Goal: Task Accomplishment & Management: Use online tool/utility

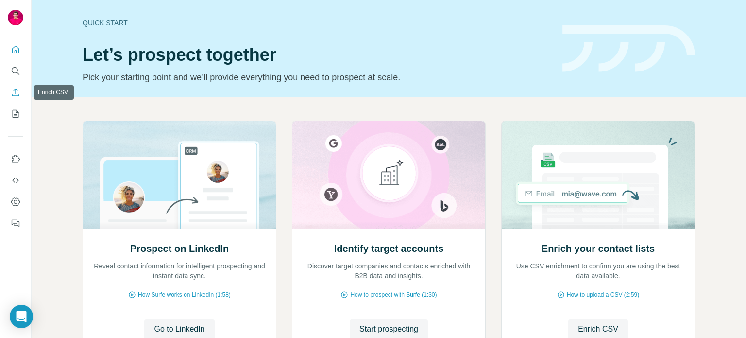
click at [14, 89] on icon "Enrich CSV" at bounding box center [16, 92] width 10 height 10
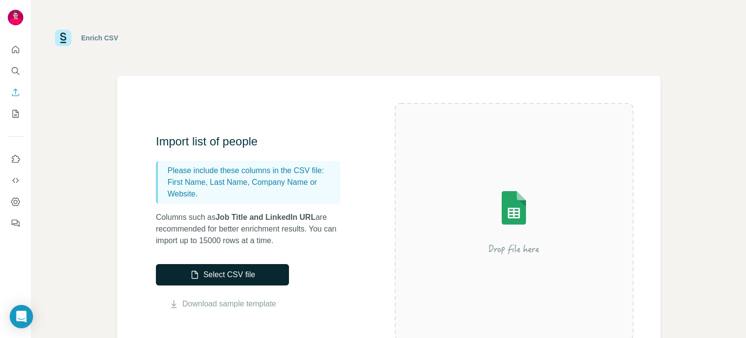
click at [191, 277] on icon "button" at bounding box center [194, 275] width 6 height 8
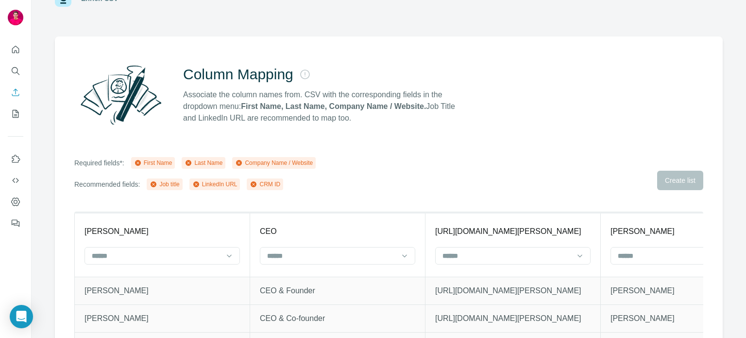
scroll to position [86, 0]
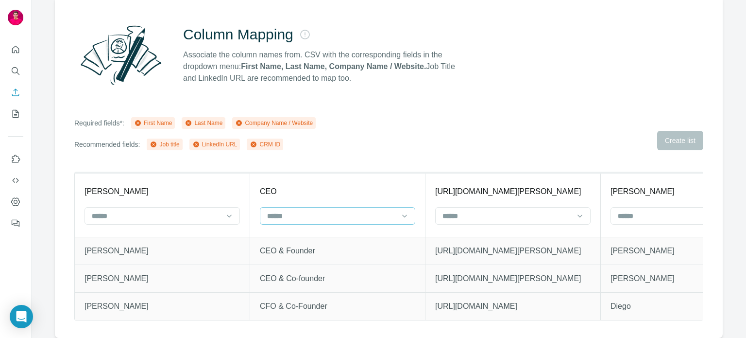
click at [282, 214] on div at bounding box center [331, 215] width 131 height 17
click at [304, 248] on div "Job title" at bounding box center [337, 248] width 139 height 10
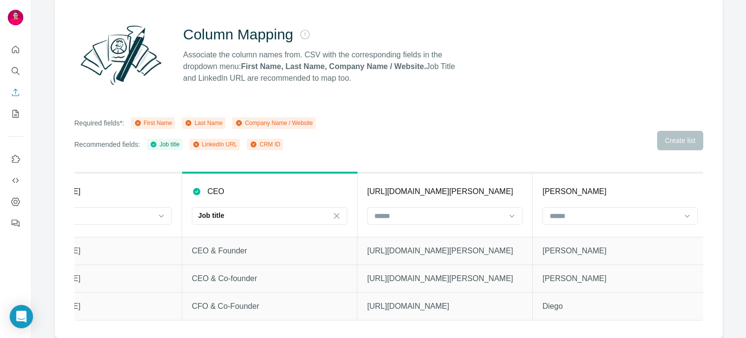
scroll to position [0, 141]
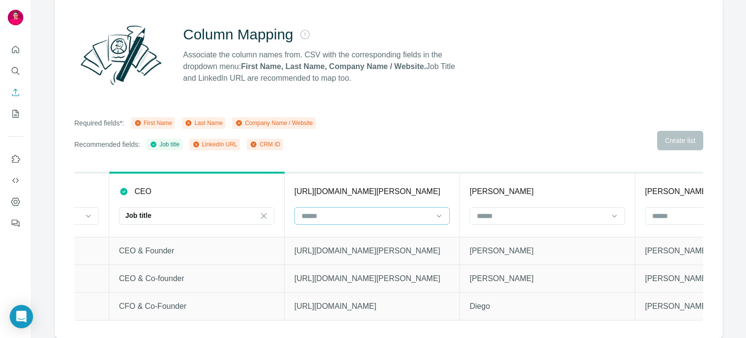
click at [349, 210] on input at bounding box center [366, 215] width 131 height 11
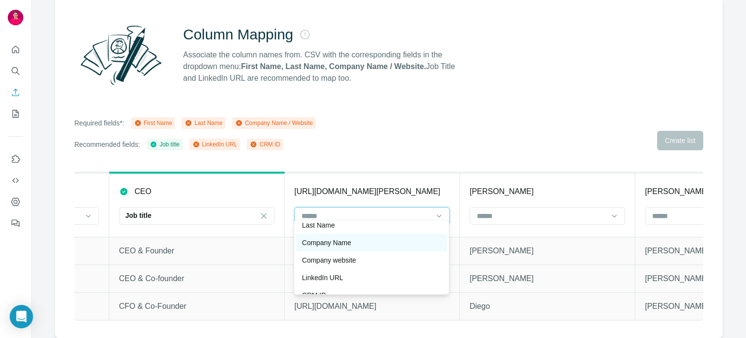
scroll to position [35, 0]
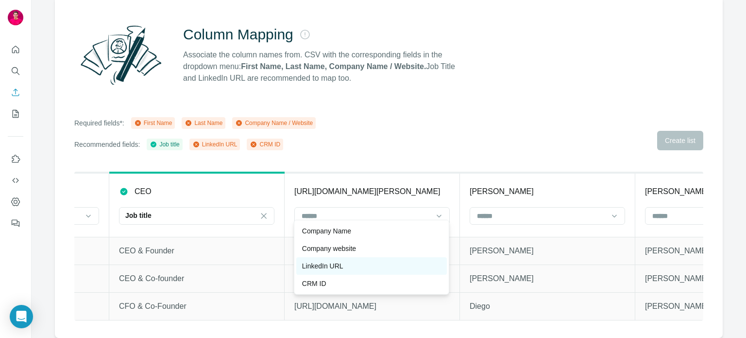
click at [354, 262] on div "LinkedIn URL" at bounding box center [371, 266] width 139 height 10
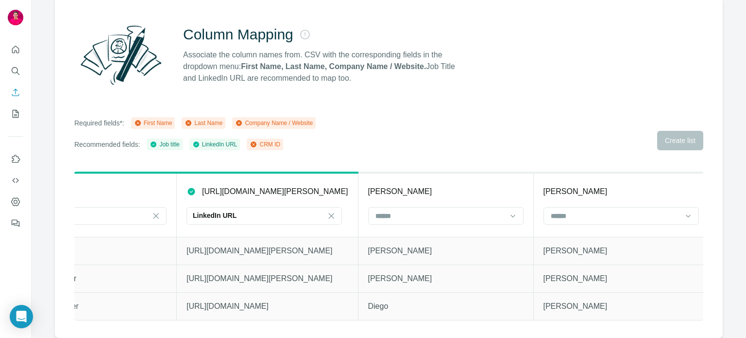
scroll to position [0, 286]
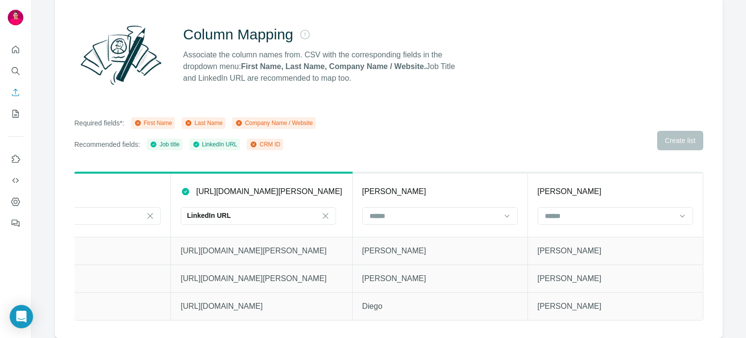
click at [452, 198] on th "[PERSON_NAME]" at bounding box center [439, 205] width 175 height 64
click at [451, 210] on input at bounding box center [434, 215] width 131 height 11
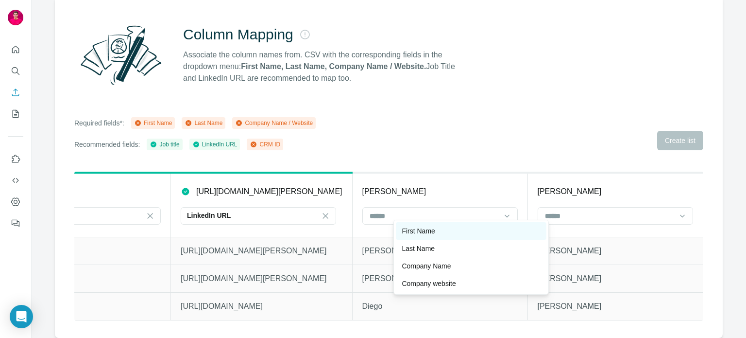
click at [427, 228] on p "First Name" at bounding box center [418, 231] width 33 height 10
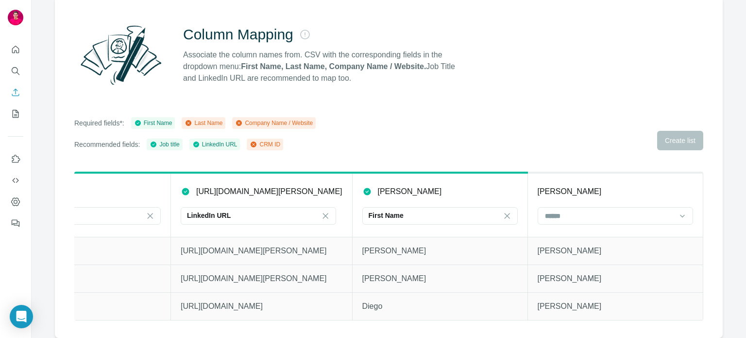
scroll to position [0, 0]
click at [603, 210] on input at bounding box center [609, 215] width 131 height 11
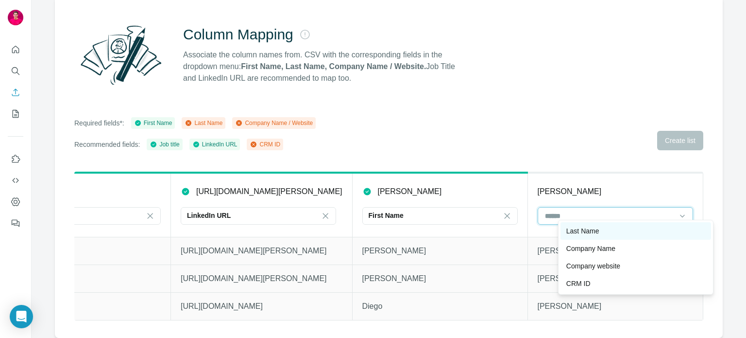
scroll to position [0, 297]
click at [589, 230] on p "Last Name" at bounding box center [583, 231] width 33 height 10
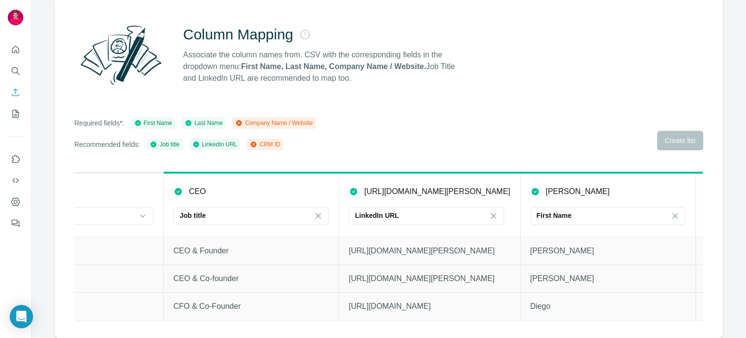
scroll to position [0, 0]
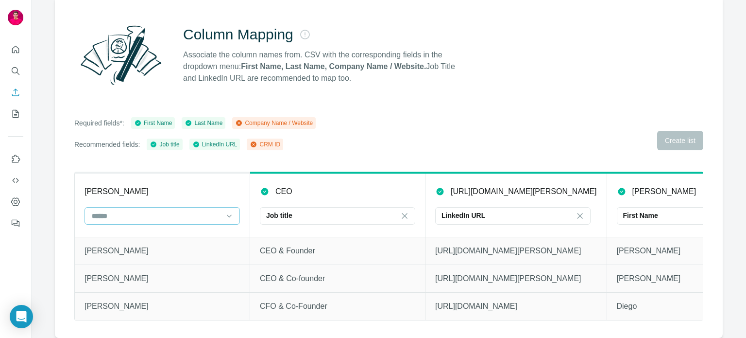
click at [215, 211] on input at bounding box center [156, 215] width 131 height 11
drag, startPoint x: 258, startPoint y: 154, endPoint x: 467, endPoint y: 138, distance: 210.0
click at [259, 154] on div "Column Mapping Associate the column names from. CSV with the corresponding fiel…" at bounding box center [389, 167] width 668 height 341
click at [672, 138] on div "Required fields*: First Name Last Name Company Name / Website Recommended field…" at bounding box center [388, 133] width 629 height 33
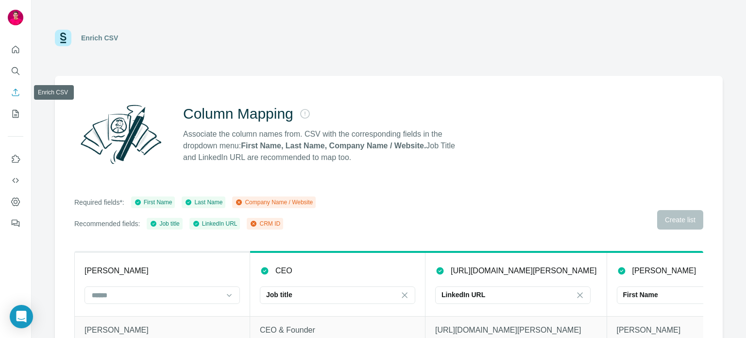
click at [11, 95] on icon "Enrich CSV" at bounding box center [16, 92] width 10 height 10
click at [16, 95] on icon "Enrich CSV" at bounding box center [16, 92] width 10 height 10
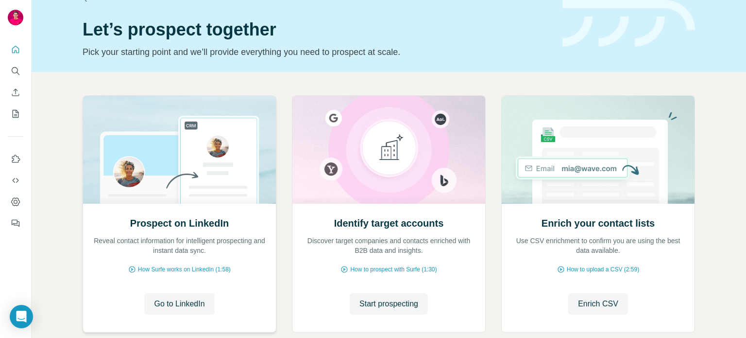
scroll to position [82, 0]
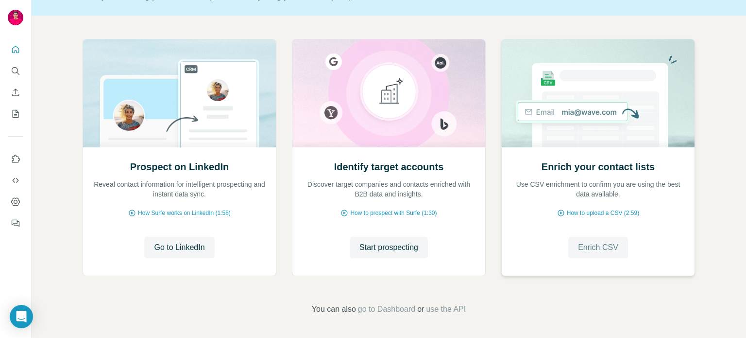
click at [581, 253] on button "Enrich CSV" at bounding box center [599, 247] width 60 height 21
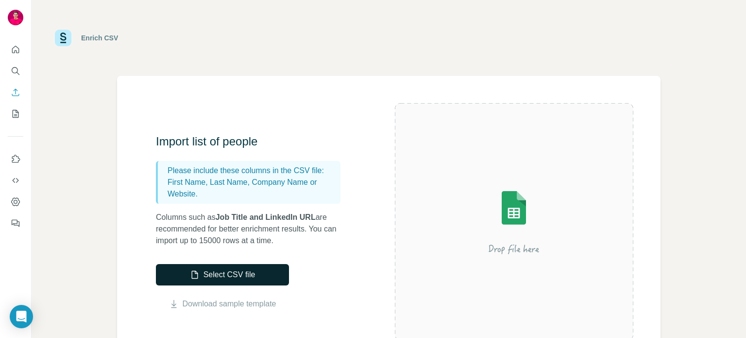
click at [242, 267] on button "Select CSV file" at bounding box center [222, 274] width 133 height 21
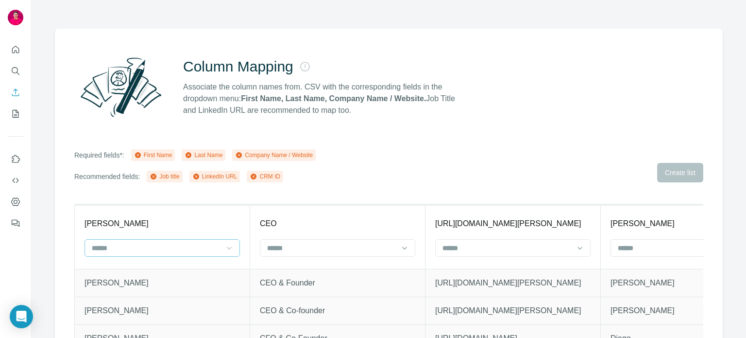
scroll to position [86, 0]
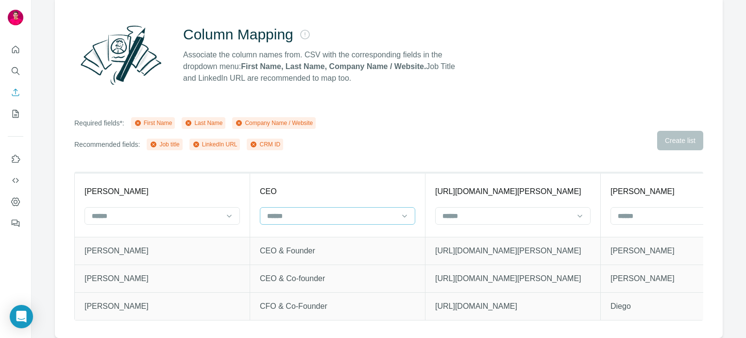
click at [293, 210] on input at bounding box center [331, 215] width 131 height 11
click at [309, 246] on div "Job title" at bounding box center [337, 248] width 139 height 10
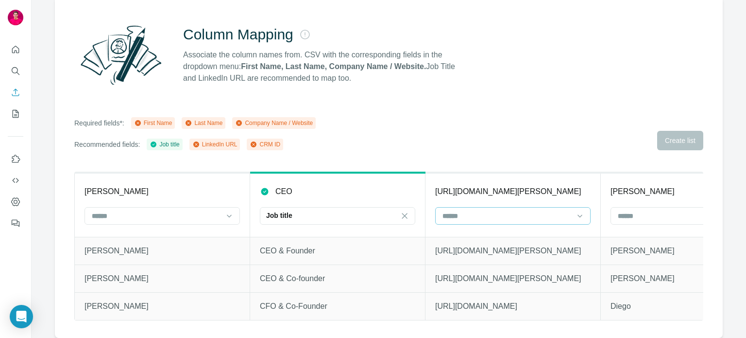
click at [453, 210] on input at bounding box center [507, 215] width 131 height 11
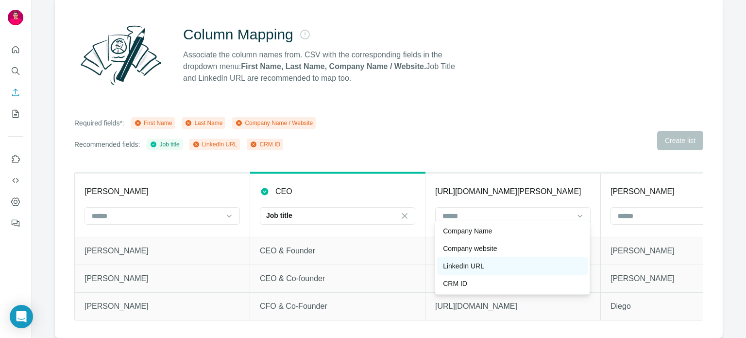
click at [462, 261] on p "LinkedIn URL" at bounding box center [463, 266] width 41 height 10
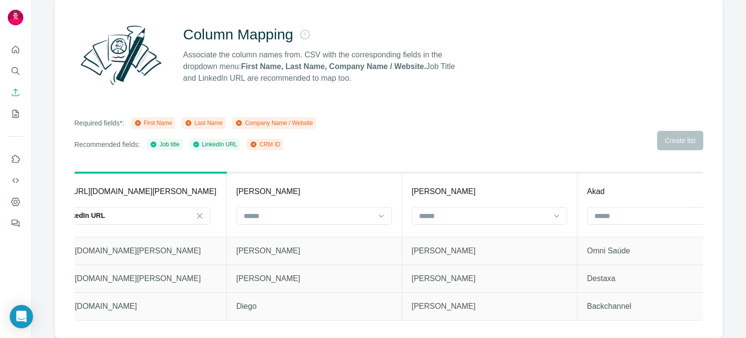
scroll to position [0, 381]
click at [374, 210] on input at bounding box center [307, 215] width 131 height 11
drag, startPoint x: 384, startPoint y: 235, endPoint x: 404, endPoint y: 231, distance: 19.8
click at [384, 234] on div "First Name" at bounding box center [376, 231] width 139 height 10
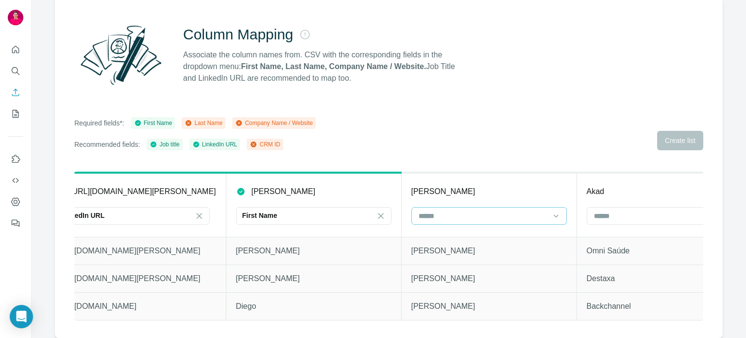
click at [518, 210] on input at bounding box center [483, 215] width 131 height 11
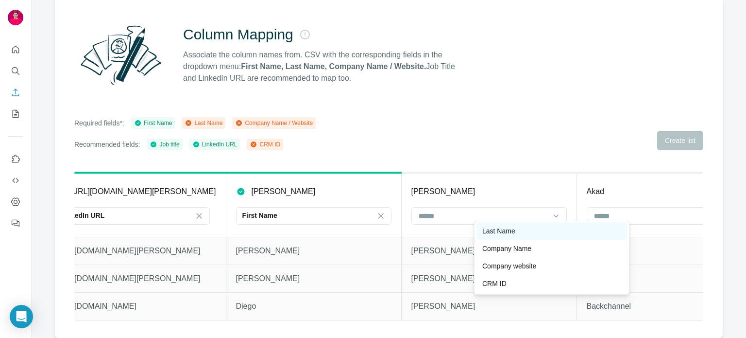
click at [499, 233] on p "Last Name" at bounding box center [499, 231] width 33 height 10
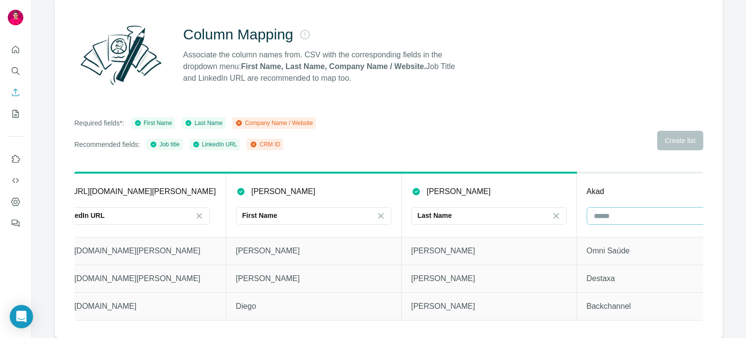
click at [664, 210] on input at bounding box center [658, 215] width 131 height 11
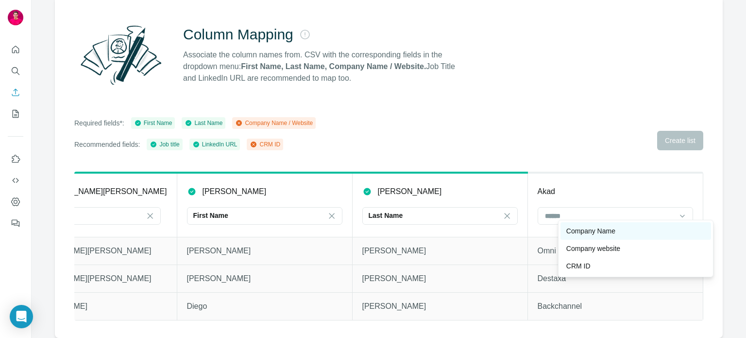
click at [595, 235] on p "Company Name" at bounding box center [591, 231] width 49 height 10
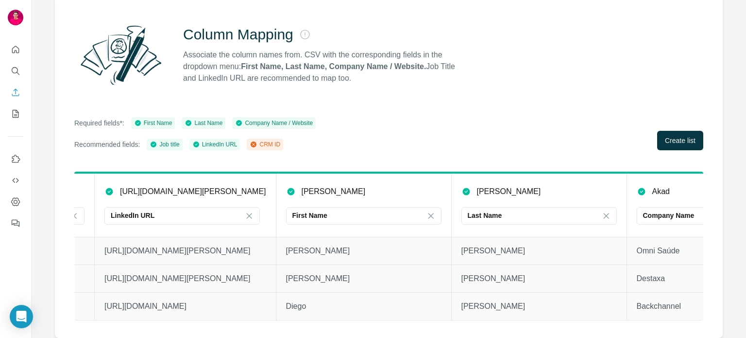
scroll to position [0, 500]
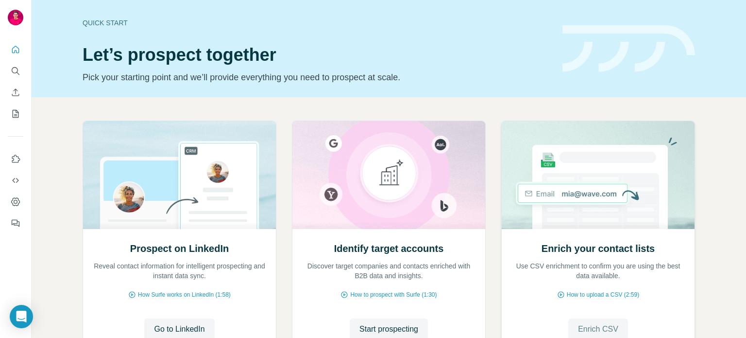
click at [571, 329] on button "Enrich CSV" at bounding box center [599, 328] width 60 height 21
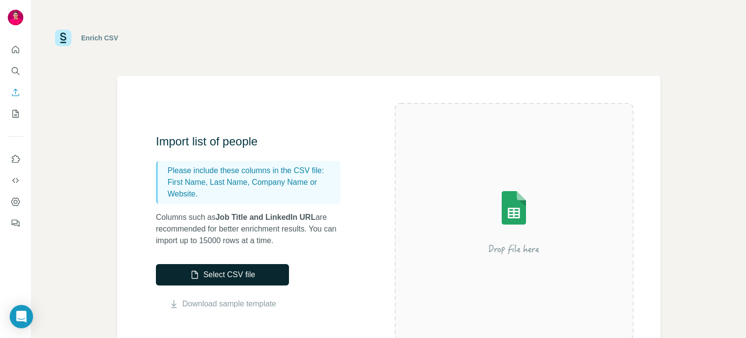
click at [254, 269] on button "Select CSV file" at bounding box center [222, 274] width 133 height 21
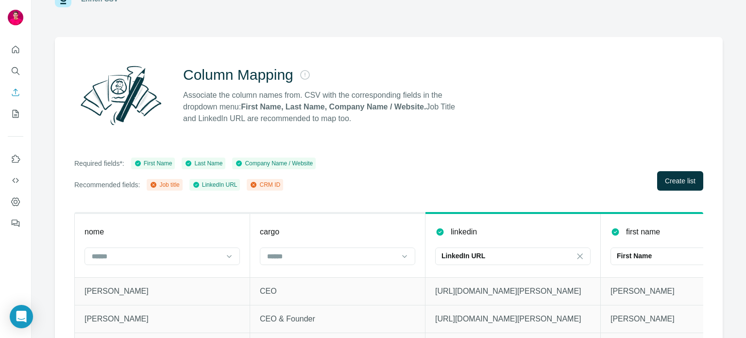
scroll to position [86, 0]
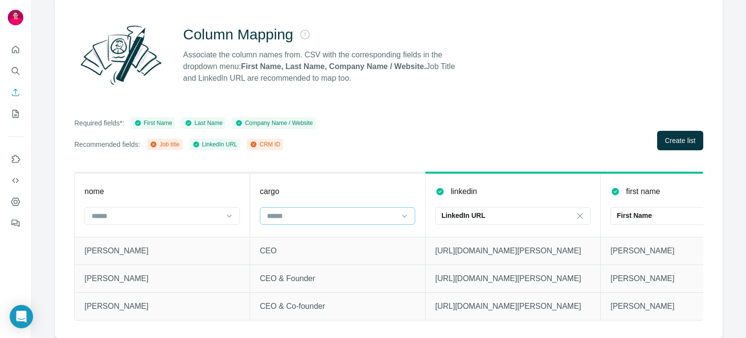
click at [305, 210] on input at bounding box center [331, 215] width 131 height 11
click at [299, 243] on div "Job title" at bounding box center [337, 248] width 139 height 10
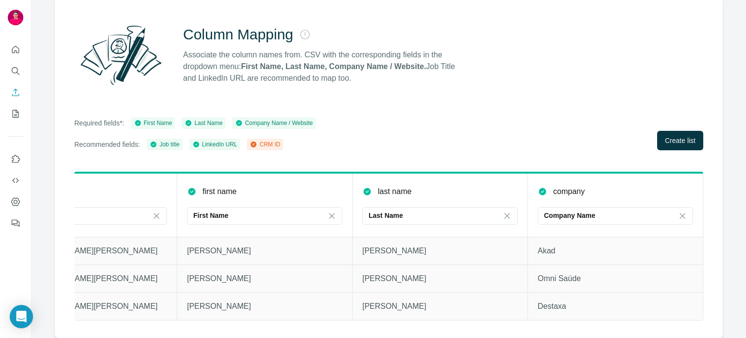
scroll to position [0, 430]
click at [657, 141] on button "Create list" at bounding box center [680, 140] width 46 height 19
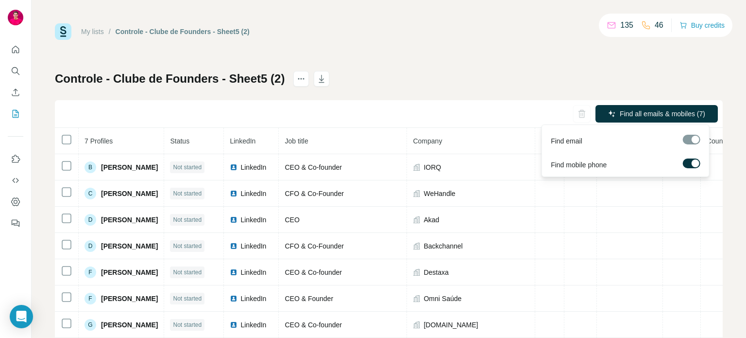
click at [620, 114] on span "Find all emails & mobiles (7)" at bounding box center [663, 114] width 86 height 10
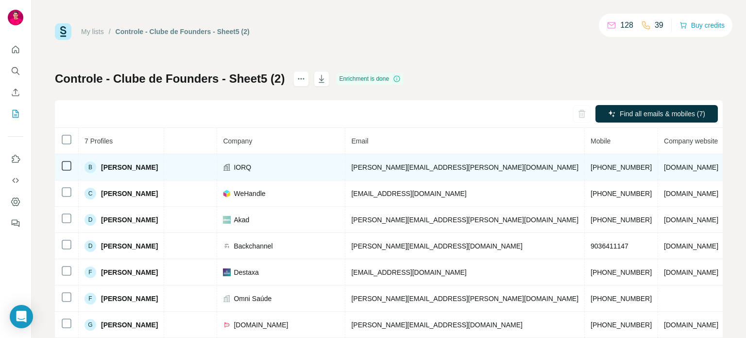
scroll to position [0, 200]
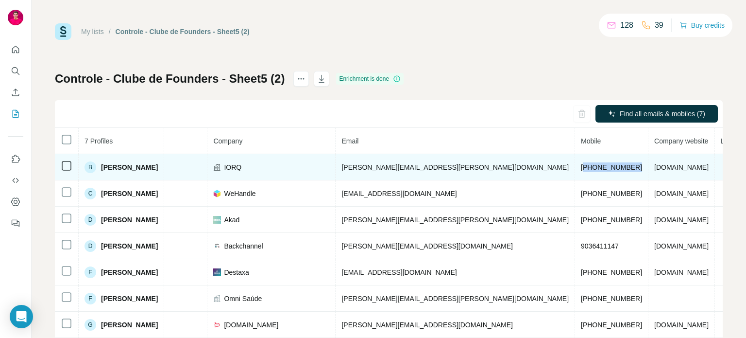
drag, startPoint x: 492, startPoint y: 168, endPoint x: 543, endPoint y: 171, distance: 51.1
click at [575, 171] on td "[PHONE_NUMBER]" at bounding box center [611, 167] width 73 height 26
copy span "5511991174003"
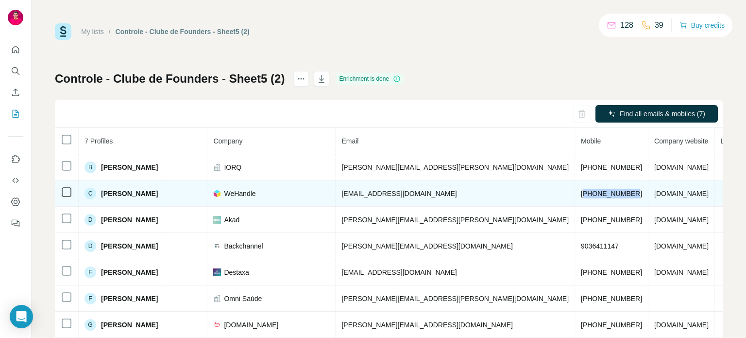
drag, startPoint x: 491, startPoint y: 193, endPoint x: 543, endPoint y: 195, distance: 52.0
click at [575, 195] on td "[PHONE_NUMBER]" at bounding box center [611, 193] width 73 height 26
copy span "551123398746"
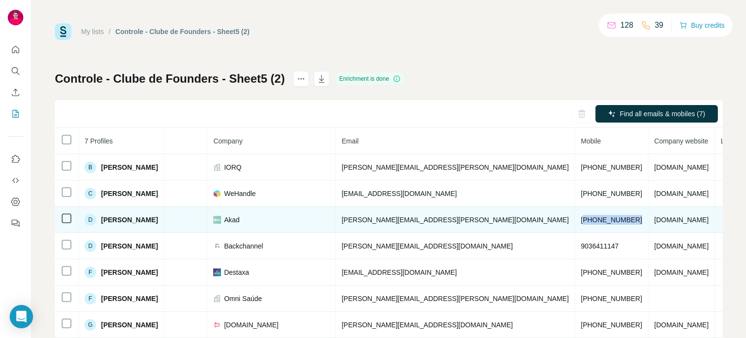
drag, startPoint x: 491, startPoint y: 219, endPoint x: 549, endPoint y: 223, distance: 57.9
click at [575, 223] on td "[PHONE_NUMBER]" at bounding box center [611, 220] width 73 height 26
copy span "5511989293877"
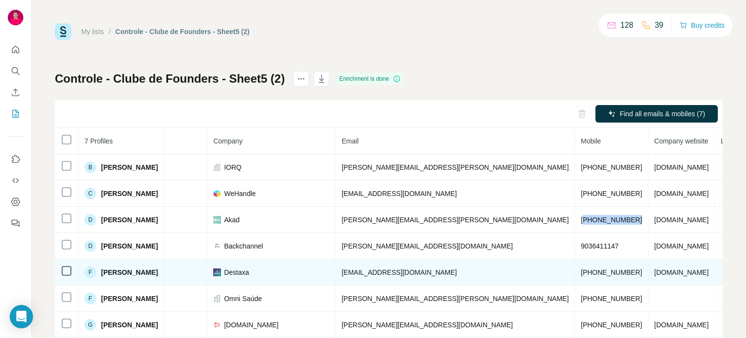
scroll to position [27, 0]
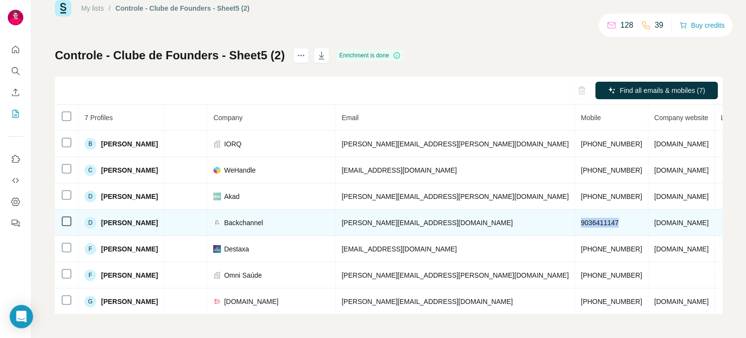
drag, startPoint x: 488, startPoint y: 220, endPoint x: 535, endPoint y: 218, distance: 46.7
click at [575, 218] on td "9036411147" at bounding box center [611, 222] width 73 height 26
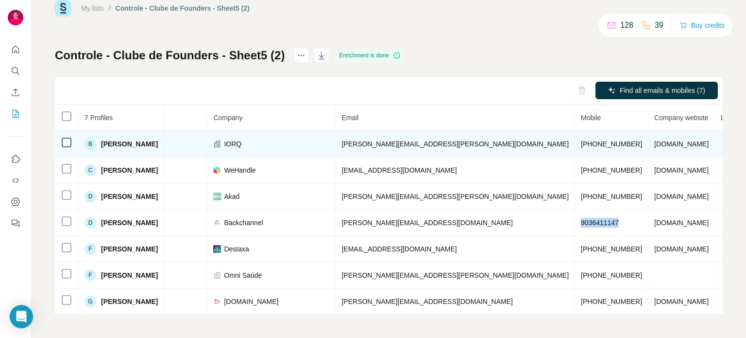
copy span "9036411147"
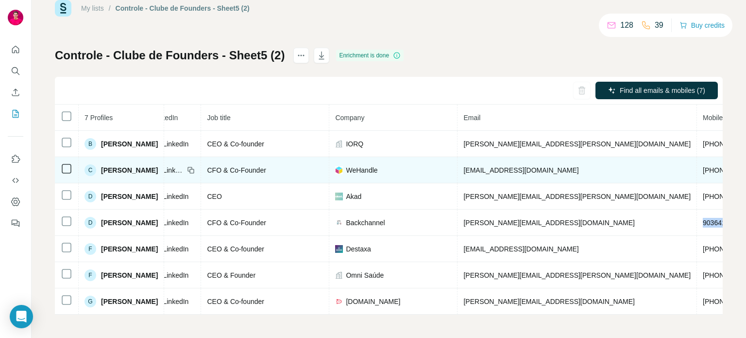
scroll to position [0, 78]
